Goal: Information Seeking & Learning: Check status

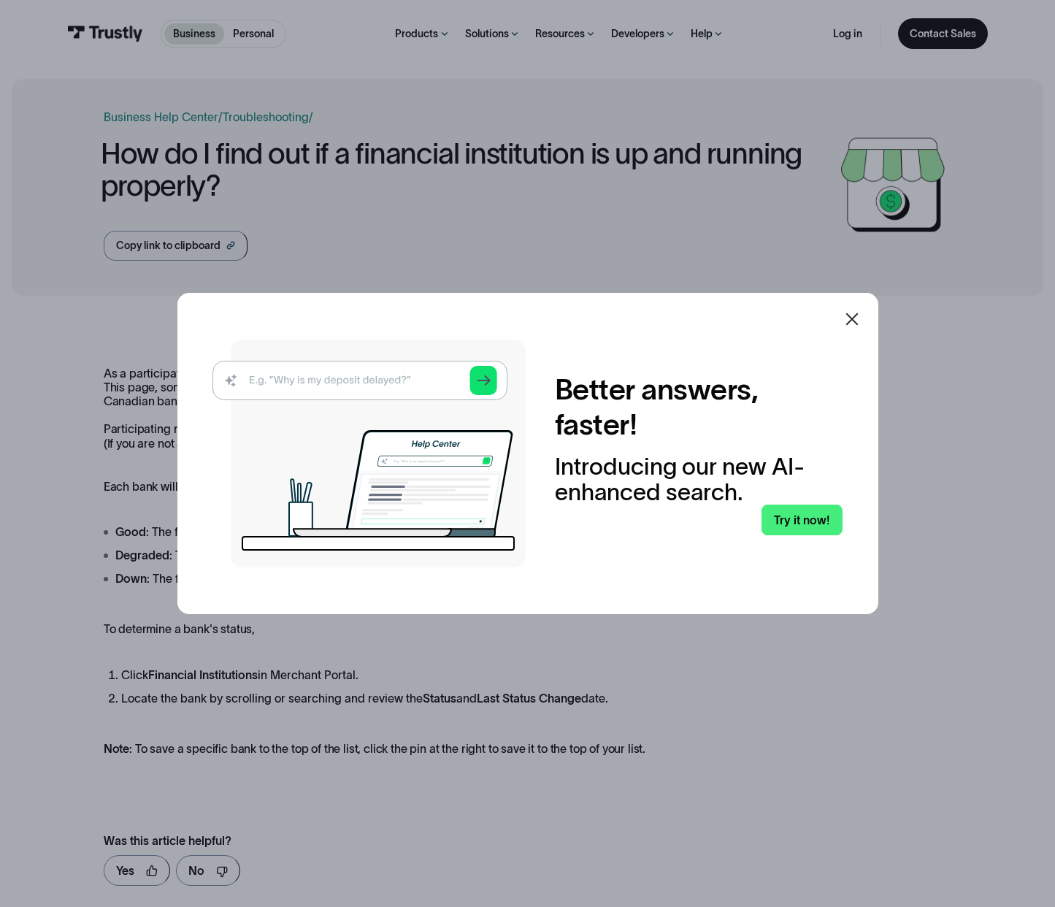
click at [857, 318] on icon at bounding box center [852, 319] width 18 height 18
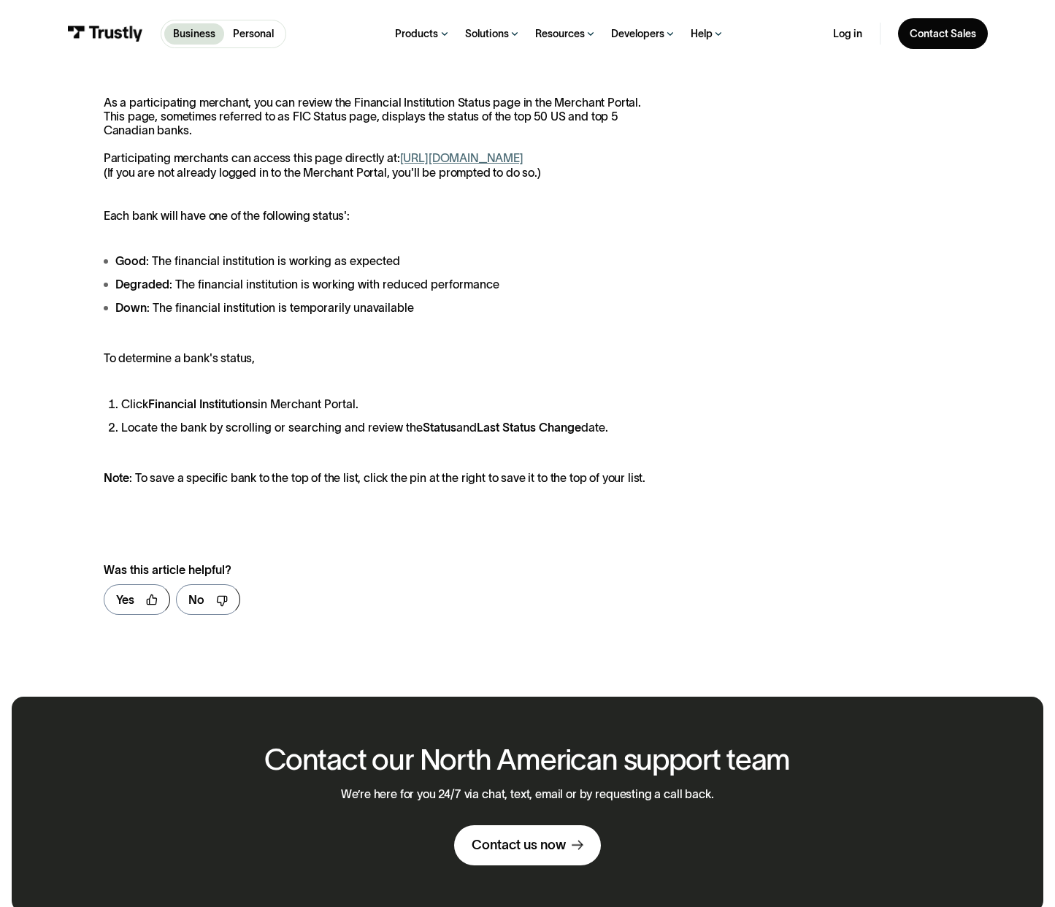
scroll to position [763, 0]
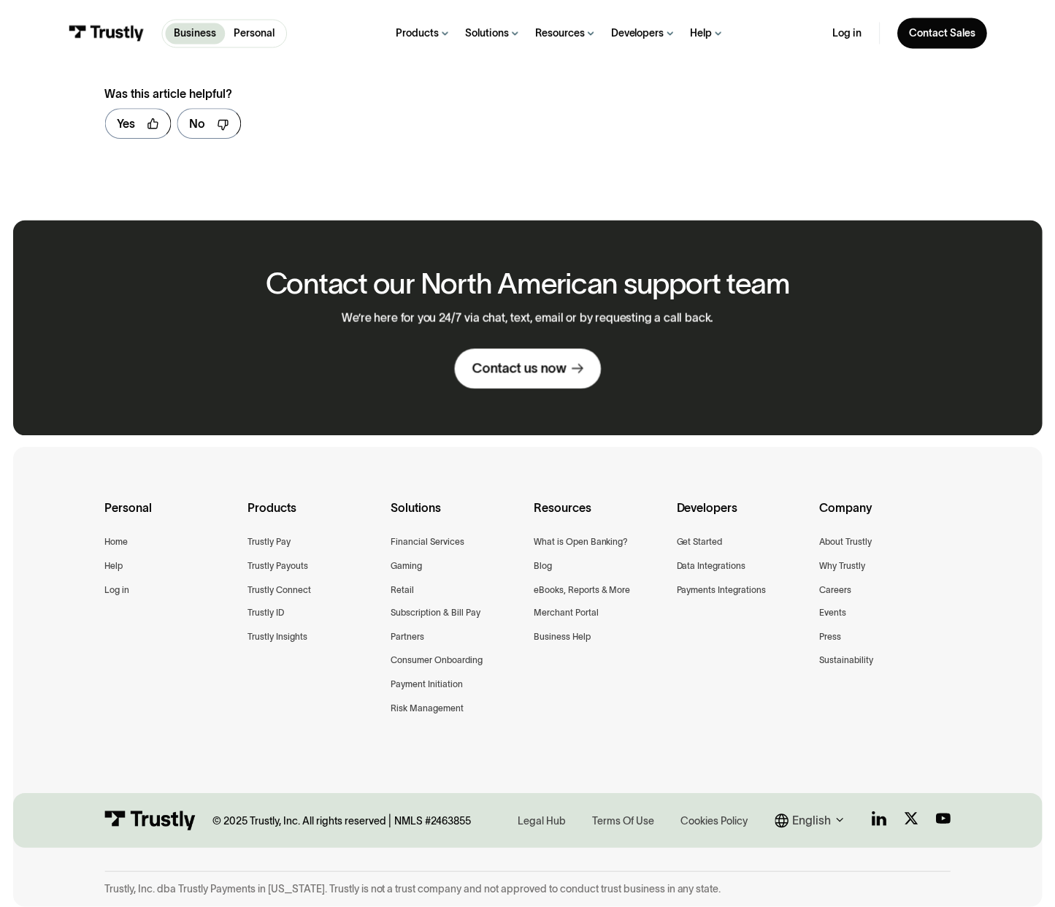
scroll to position [763, 0]
